Goal: Find specific page/section: Find specific page/section

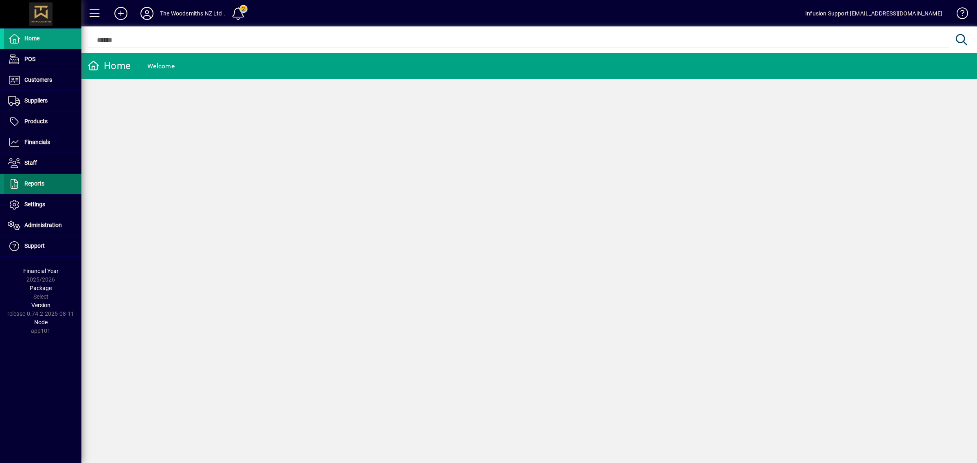
click at [42, 185] on span "Reports" at bounding box center [34, 183] width 20 height 7
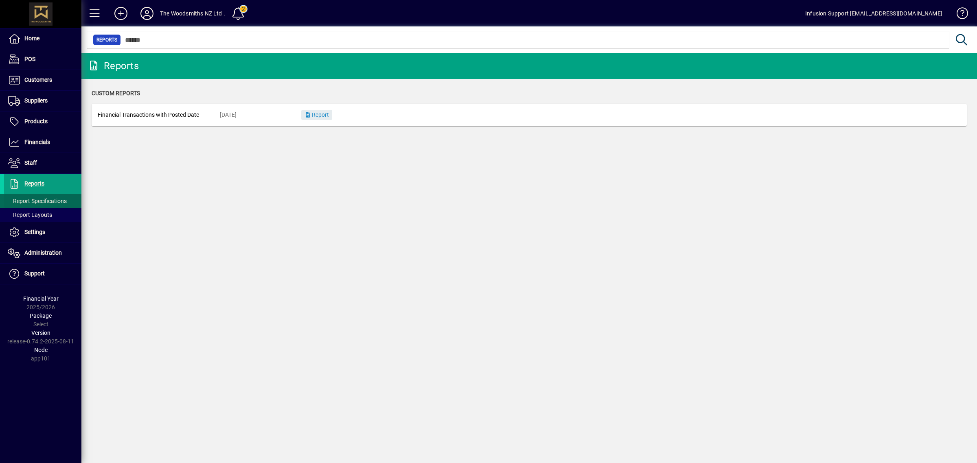
click at [35, 202] on span "Report Specifications" at bounding box center [37, 201] width 59 height 7
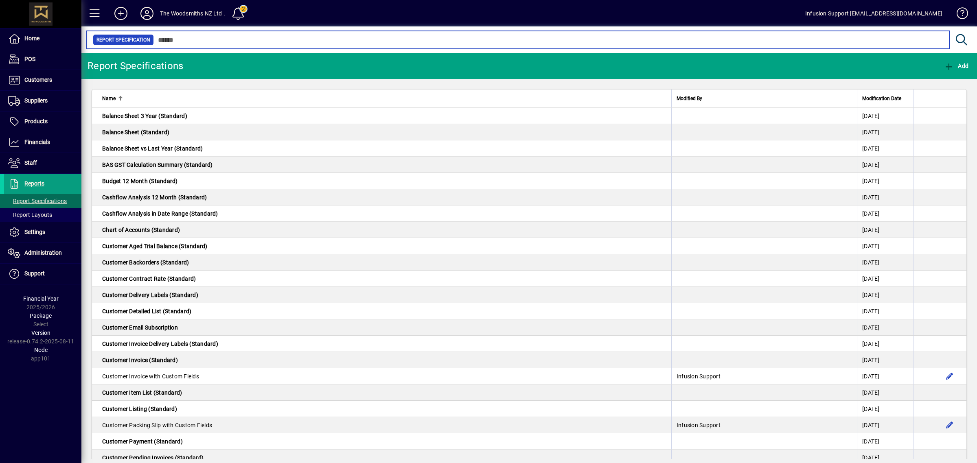
click at [204, 42] on input "text" at bounding box center [548, 39] width 789 height 11
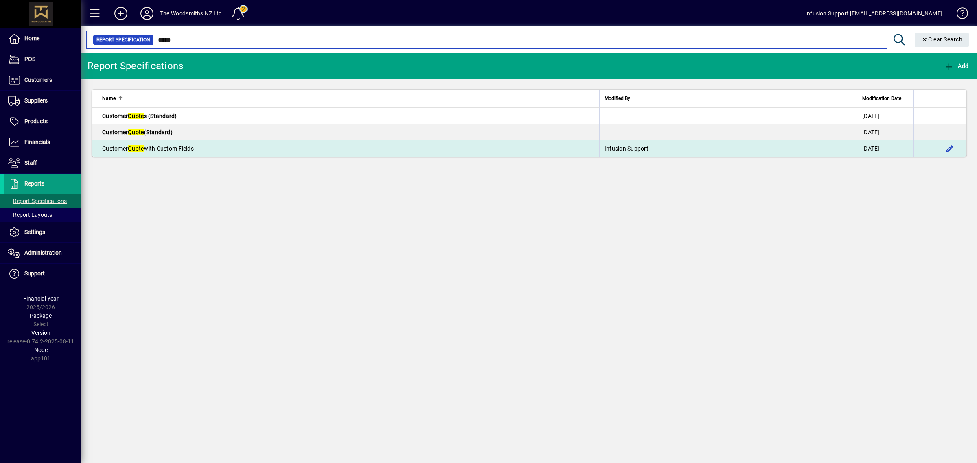
type input "*****"
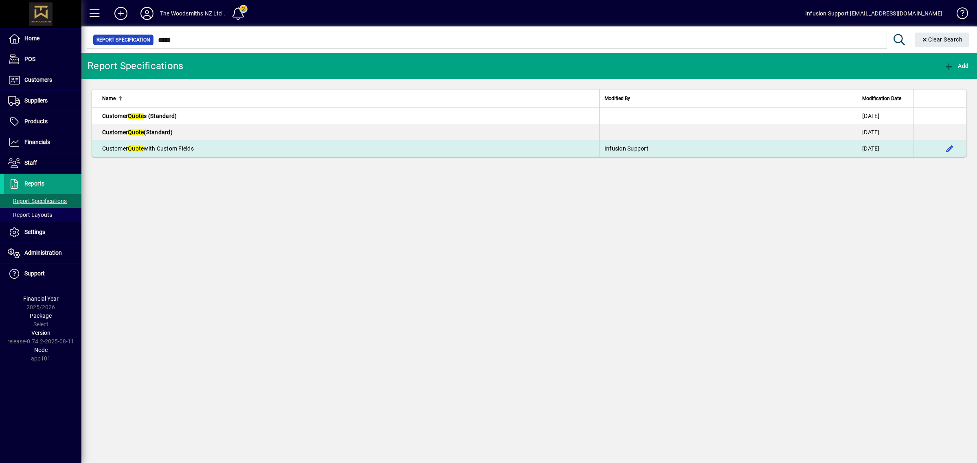
click at [222, 155] on td "Customer Quote with Custom Fields" at bounding box center [345, 148] width 507 height 16
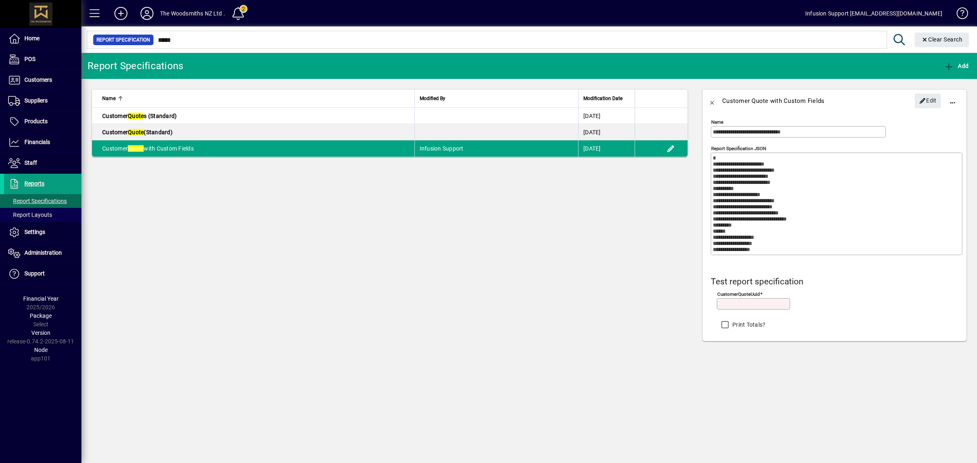
click at [845, 202] on textarea "Report Specification JSON" at bounding box center [836, 204] width 249 height 98
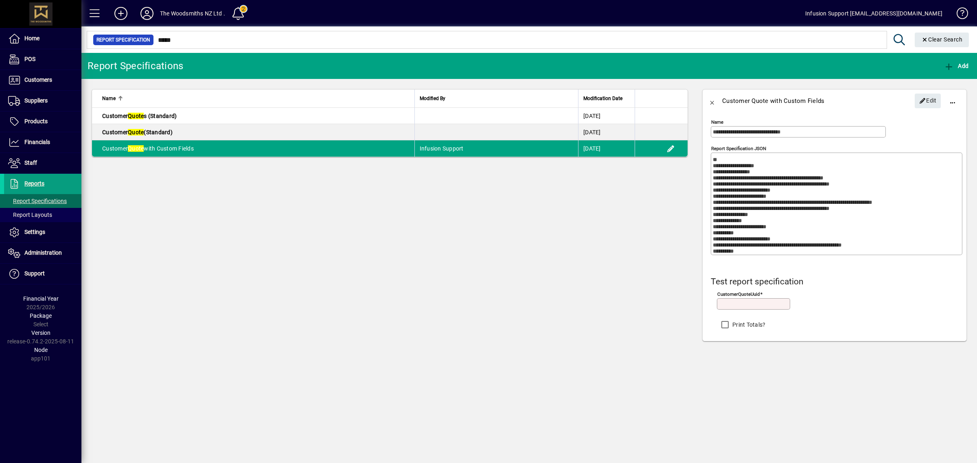
scroll to position [102, 0]
